Goal: Transaction & Acquisition: Download file/media

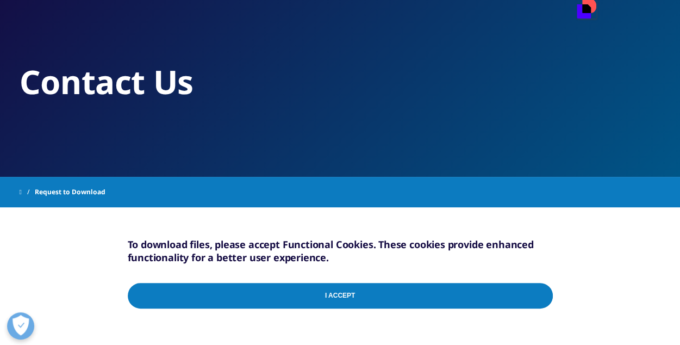
scroll to position [54, 0]
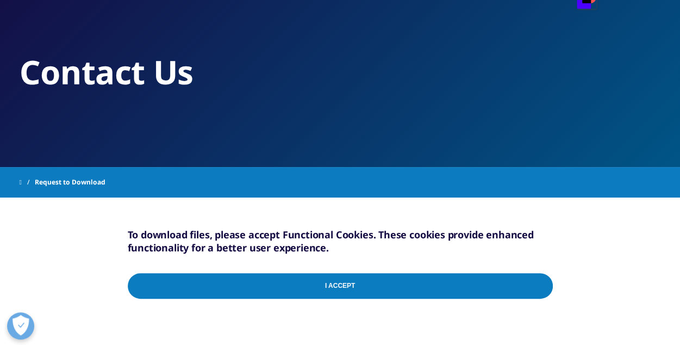
click at [359, 278] on input "I Accept" at bounding box center [340, 286] width 425 height 26
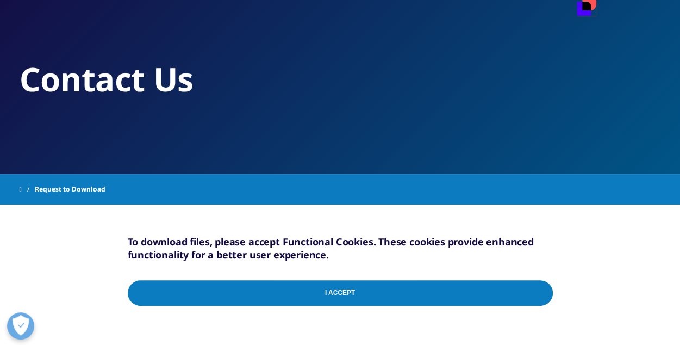
scroll to position [109, 0]
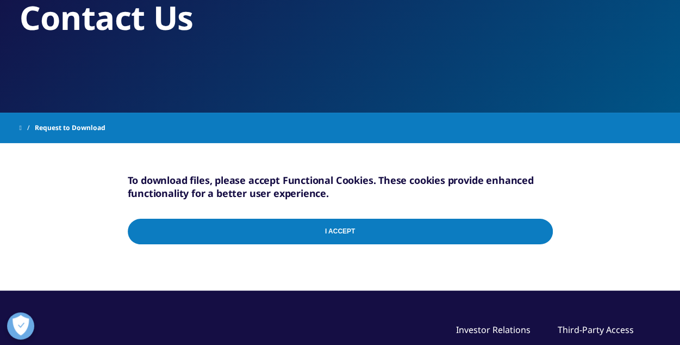
click at [332, 231] on input "I Accept" at bounding box center [340, 232] width 425 height 26
